Goal: Find specific page/section: Find specific page/section

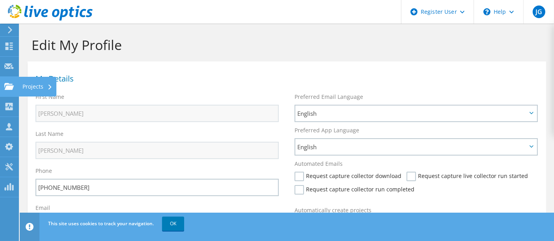
click at [24, 87] on div "Projects" at bounding box center [38, 87] width 38 height 20
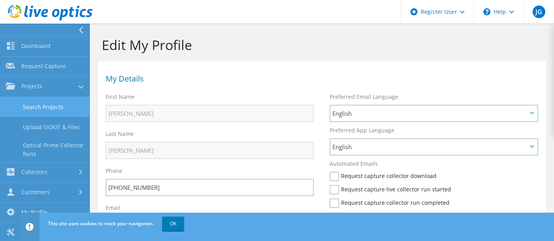
click at [50, 110] on link "Search Projects" at bounding box center [45, 107] width 90 height 20
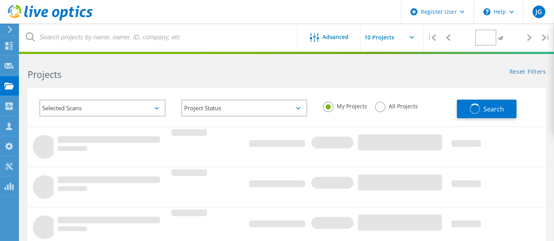
type input "1"
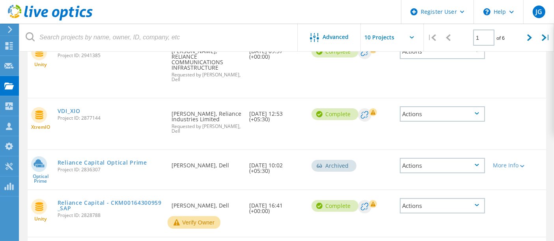
scroll to position [175, 0]
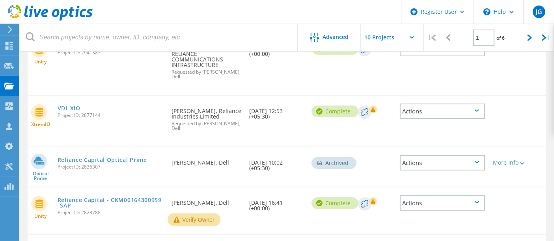
click at [105, 115] on span "Project ID: 2877144" at bounding box center [111, 115] width 106 height 5
copy span "2877144"
